Goal: Information Seeking & Learning: Stay updated

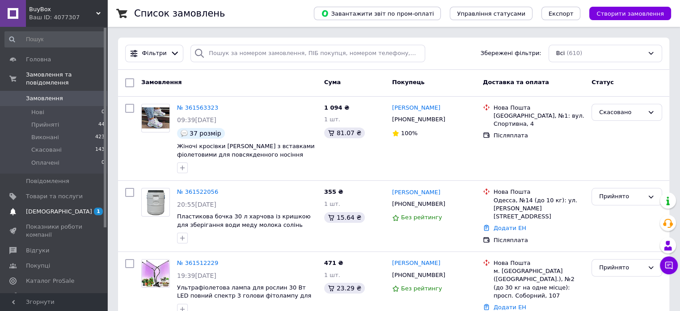
click at [72, 207] on span "[DEMOGRAPHIC_DATA]" at bounding box center [54, 211] width 57 height 8
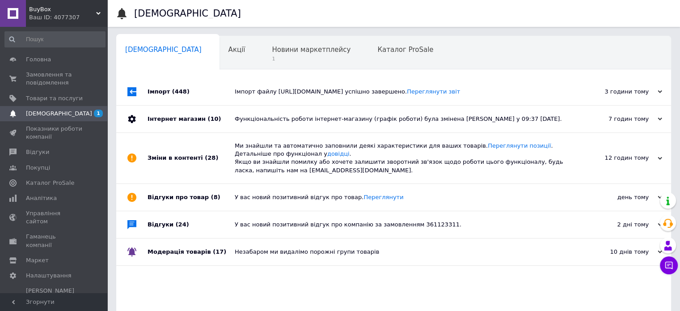
click at [324, 91] on div "Імпорт файлу [URL][DOMAIN_NAME] успішно завершено. Переглянути звіт" at bounding box center [404, 92] width 338 height 8
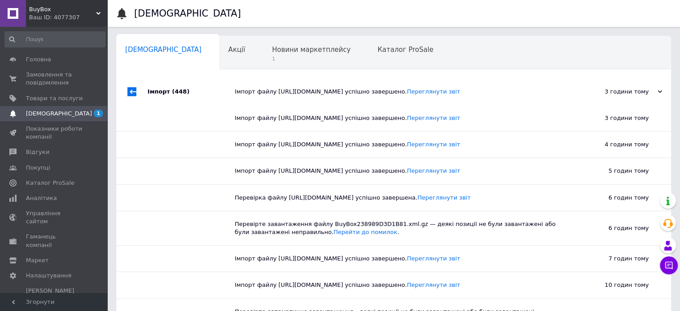
click at [324, 91] on div "Імпорт файлу [URL][DOMAIN_NAME] успішно завершено. Переглянути звіт" at bounding box center [404, 92] width 338 height 8
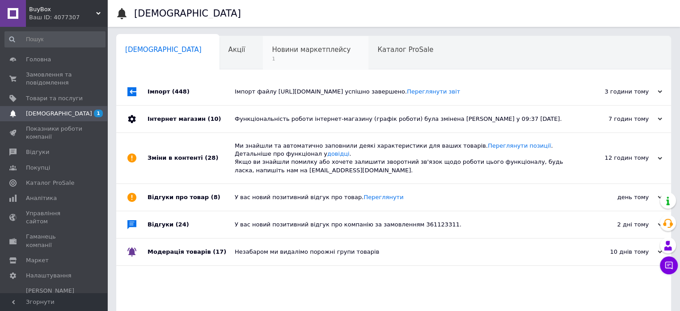
click at [272, 57] on span "1" at bounding box center [311, 58] width 79 height 7
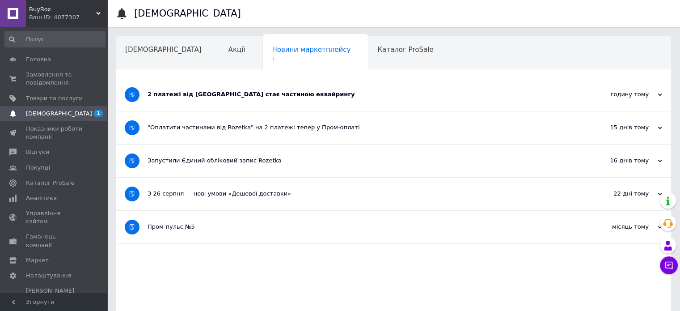
click at [293, 94] on div "2 платежі від [GEOGRAPHIC_DATA] стає частиною еквайрингу" at bounding box center [359, 94] width 425 height 8
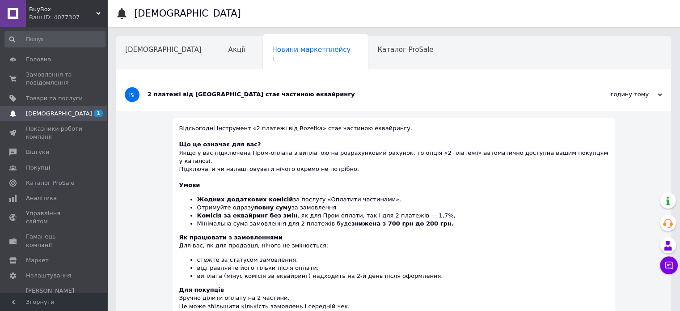
click at [293, 94] on div "2 платежі від [GEOGRAPHIC_DATA] стає частиною еквайрингу" at bounding box center [359, 94] width 425 height 8
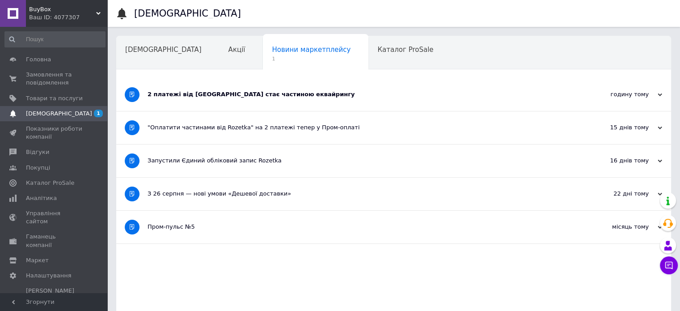
click at [242, 99] on div "2 платежі від [GEOGRAPHIC_DATA] стає частиною еквайрингу" at bounding box center [359, 94] width 425 height 33
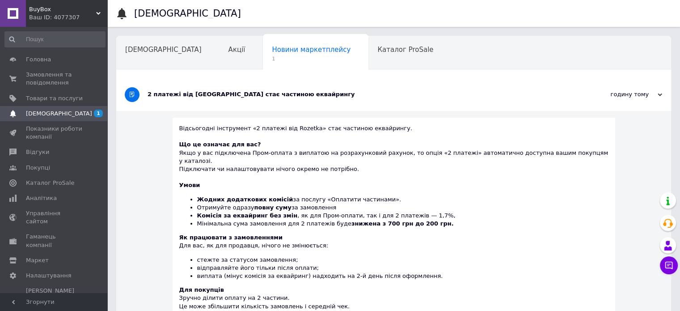
click at [242, 99] on div "2 платежі від [GEOGRAPHIC_DATA] стає частиною еквайрингу" at bounding box center [359, 94] width 425 height 33
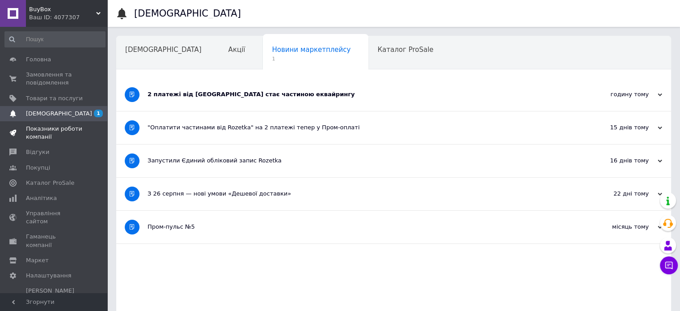
click at [59, 130] on span "Показники роботи компанії" at bounding box center [54, 133] width 57 height 16
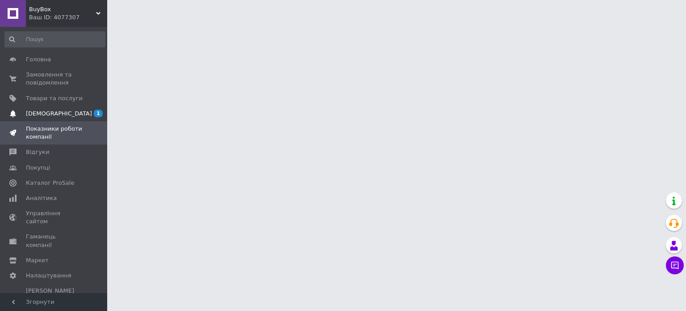
click at [57, 115] on span "[DEMOGRAPHIC_DATA]" at bounding box center [59, 113] width 66 height 8
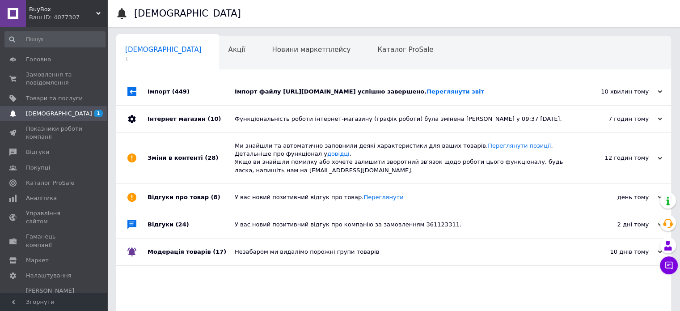
drag, startPoint x: 277, startPoint y: 89, endPoint x: 285, endPoint y: 89, distance: 7.6
click at [278, 89] on div "Імпорт файлу [URL][DOMAIN_NAME] успішно завершено. Переглянути звіт" at bounding box center [404, 92] width 338 height 8
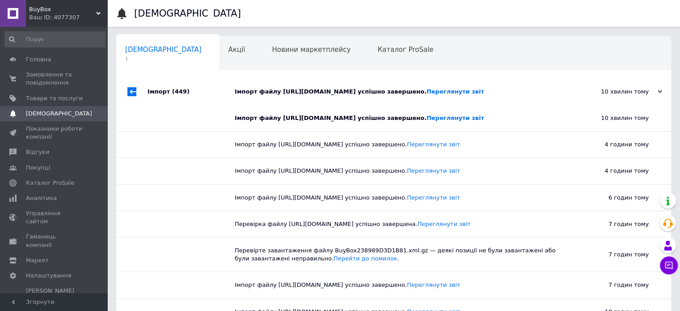
click at [291, 89] on div "Імпорт файлу [URL][DOMAIN_NAME] успішно завершено. Переглянути звіт" at bounding box center [404, 92] width 338 height 8
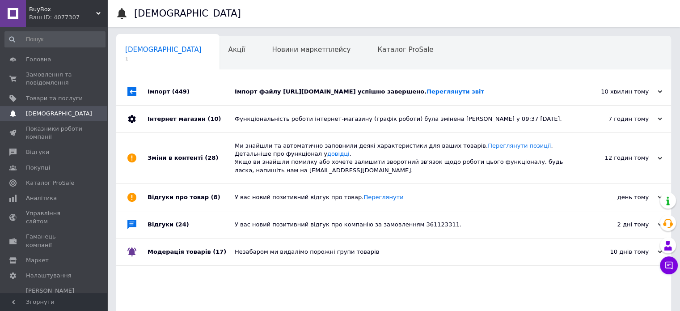
click at [349, 123] on div "Функціональність роботи інтернет-магазину (графік роботи) була змінена [PERSON_…" at bounding box center [404, 119] width 338 height 8
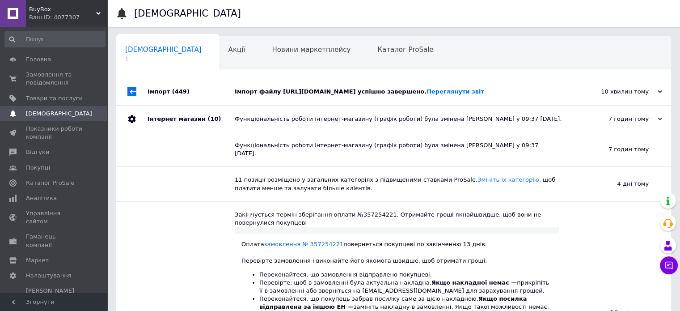
click at [351, 96] on div "Імпорт файлу [URL][DOMAIN_NAME] успішно завершено. Переглянути звіт" at bounding box center [404, 92] width 338 height 8
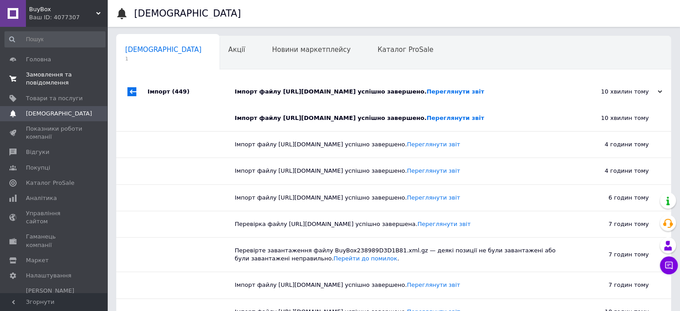
click at [51, 80] on span "Замовлення та повідомлення" at bounding box center [54, 79] width 57 height 16
